Goal: Task Accomplishment & Management: Manage account settings

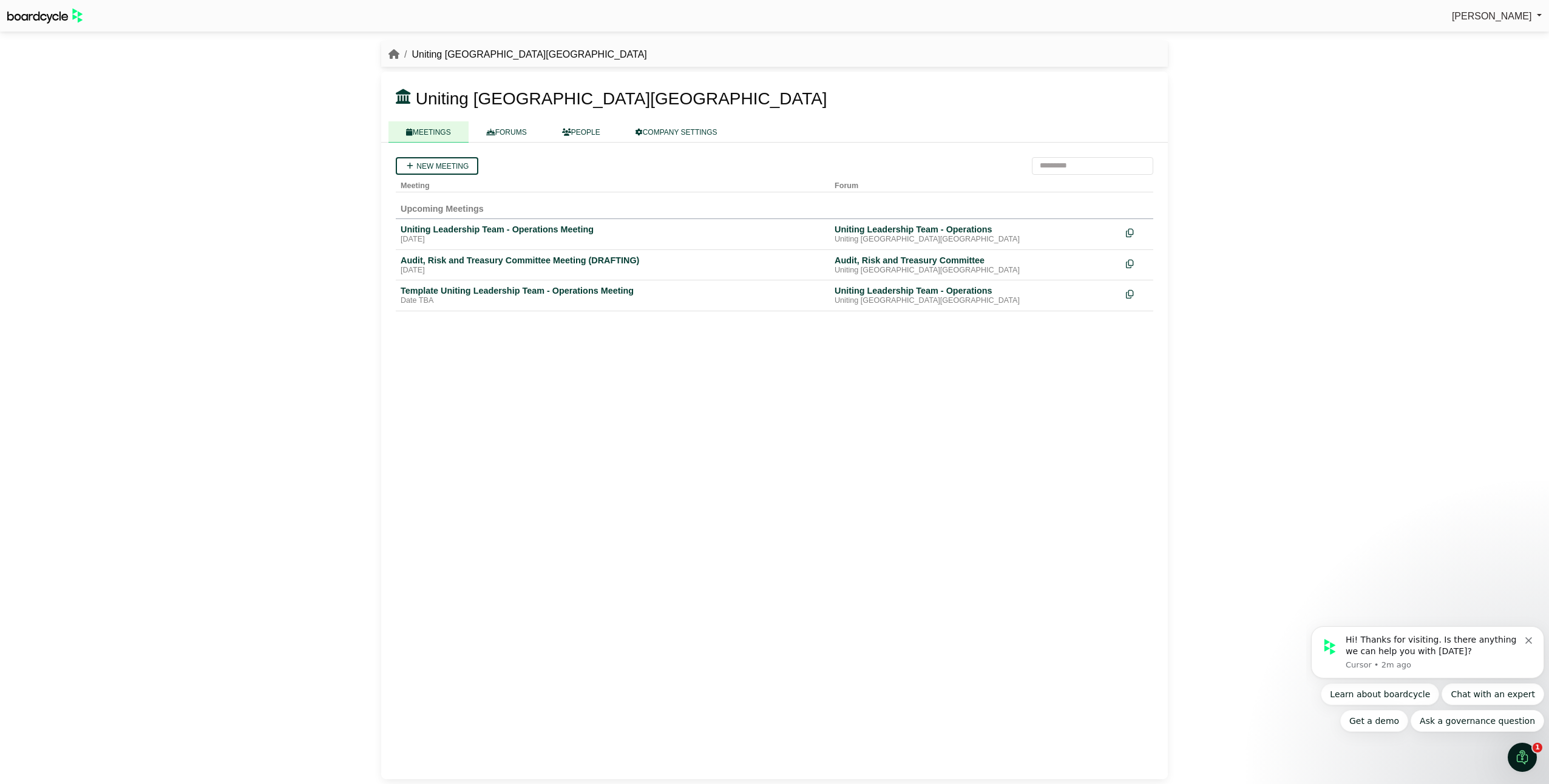
click at [738, 376] on div "New meeting Meeting Forum Upcoming Meetings Uniting Leadership Team - Operation…" at bounding box center [774, 461] width 786 height 637
click at [498, 232] on div "Uniting Leadership Team - Operations Meeting" at bounding box center [613, 229] width 424 height 11
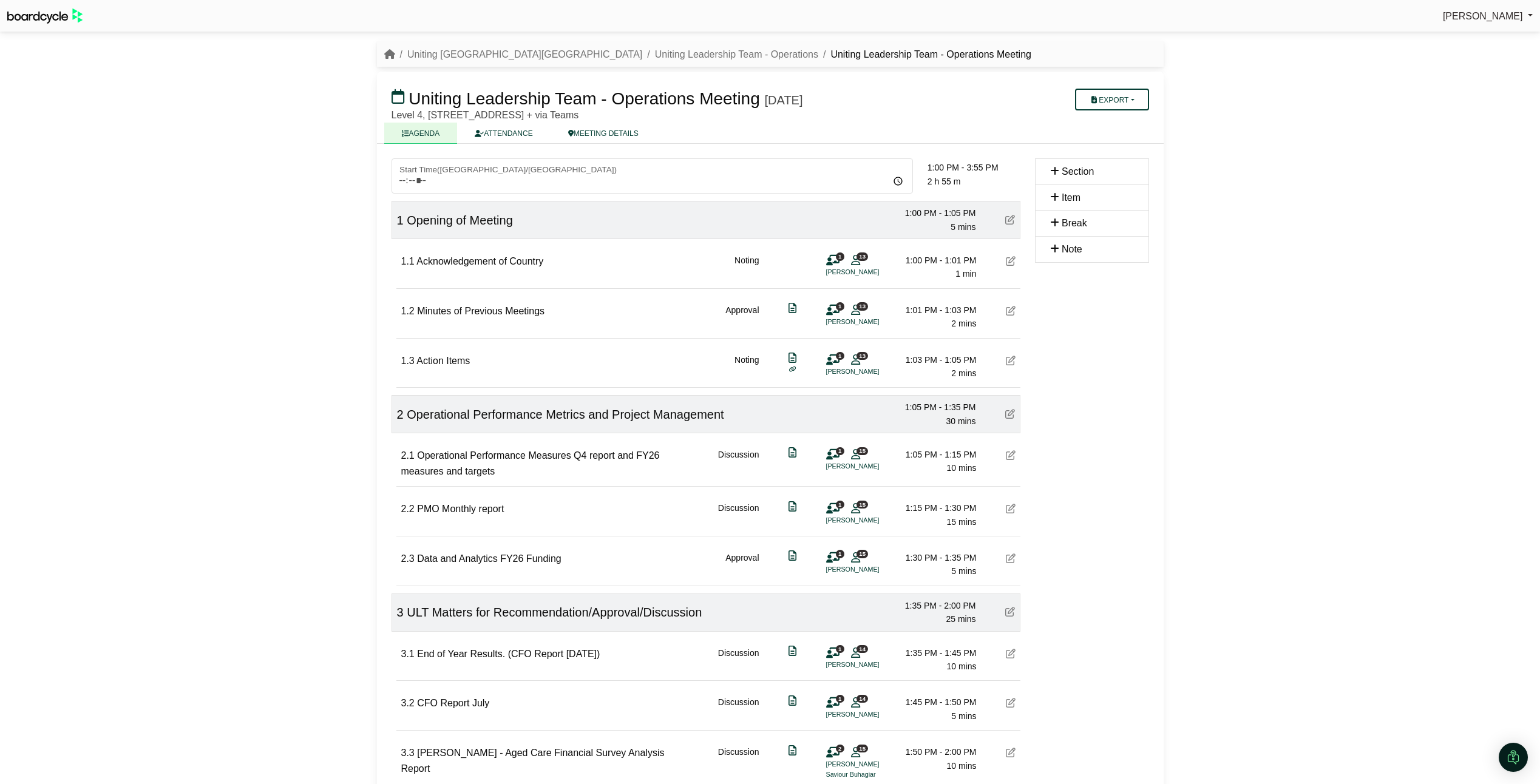
click at [516, 129] on link "ATTENDANCE" at bounding box center [503, 133] width 93 height 21
